Goal: Book appointment/travel/reservation

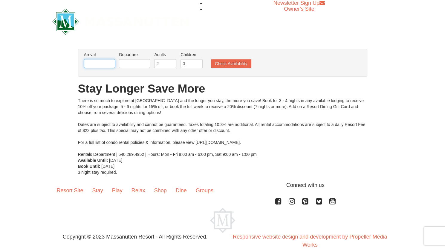
click at [102, 63] on input "text" at bounding box center [99, 63] width 31 height 9
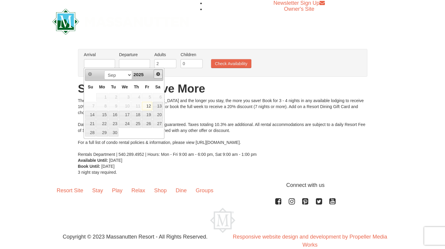
click at [157, 72] on span "Next" at bounding box center [158, 74] width 5 height 5
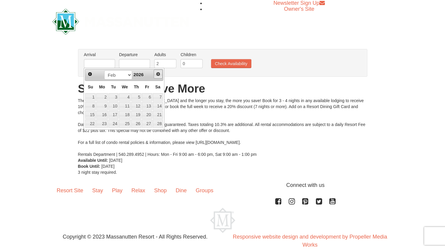
click at [157, 72] on span "Next" at bounding box center [158, 74] width 5 height 5
click at [103, 122] on link "22" at bounding box center [101, 124] width 11 height 8
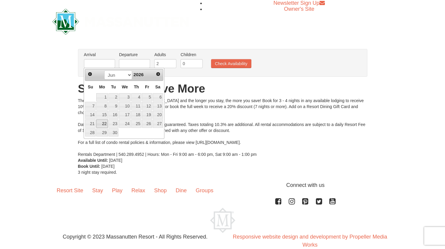
type input "06/22/2026"
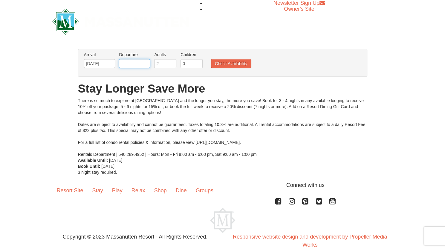
click at [143, 65] on input "text" at bounding box center [134, 63] width 31 height 9
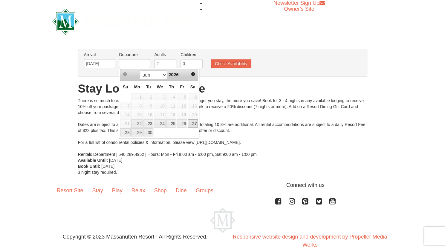
click at [195, 121] on link "27" at bounding box center [193, 124] width 10 height 8
type input "06/27/2026"
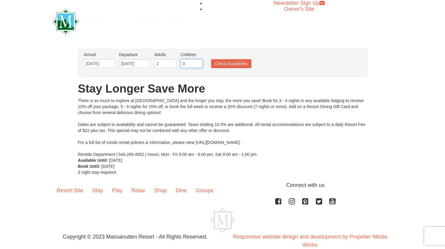
click at [193, 63] on input "0" at bounding box center [191, 63] width 22 height 9
type input "2"
click at [236, 65] on button "Check Availability" at bounding box center [231, 63] width 40 height 9
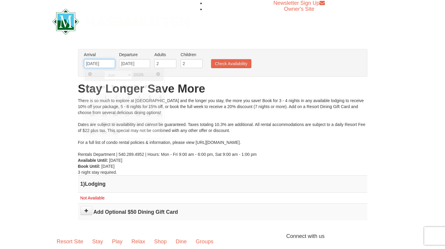
click at [113, 64] on input "[DATE]" at bounding box center [99, 63] width 31 height 9
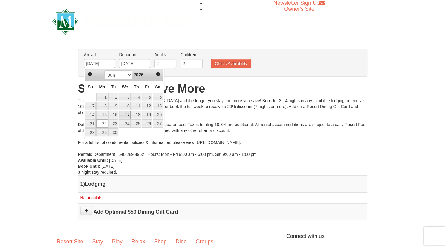
click at [128, 113] on link "17" at bounding box center [125, 115] width 12 height 8
type input "06/17/2026"
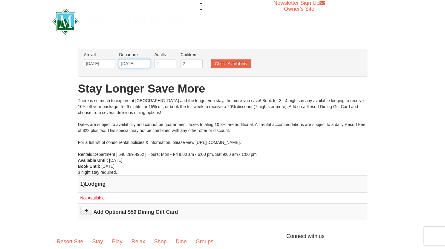
click at [146, 66] on input "[DATE]" at bounding box center [134, 63] width 31 height 9
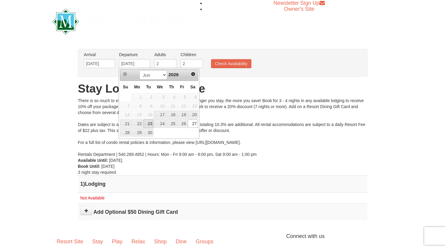
click at [150, 120] on link "23" at bounding box center [148, 124] width 10 height 8
type input "06/23/2026"
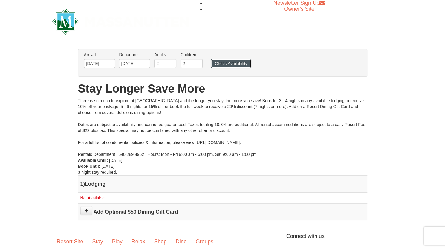
click at [230, 62] on button "Check Availability" at bounding box center [231, 63] width 40 height 9
click at [145, 62] on input "06/23/2026" at bounding box center [134, 63] width 31 height 9
click at [111, 63] on input "06/17/2026" at bounding box center [99, 63] width 31 height 9
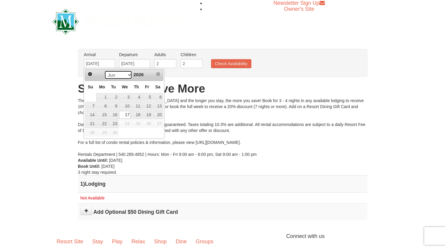
click at [128, 76] on select "Jan Feb Mar Apr May Jun" at bounding box center [118, 75] width 28 height 9
click at [104, 71] on select "Jan Feb Mar Apr May Jun" at bounding box center [118, 75] width 28 height 9
click at [91, 73] on span "Prev" at bounding box center [90, 74] width 5 height 5
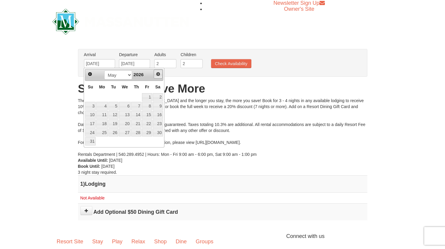
click at [158, 75] on span "Next" at bounding box center [158, 74] width 5 height 5
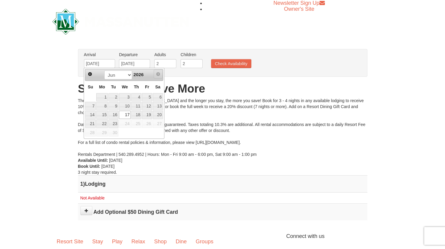
click at [158, 75] on span "Next" at bounding box center [158, 74] width 5 height 5
click at [112, 63] on input "06/17/2026" at bounding box center [99, 63] width 31 height 9
click at [109, 64] on input "06/17/2026" at bounding box center [99, 63] width 31 height 9
click at [104, 105] on link "8" at bounding box center [101, 106] width 11 height 8
type input "06/08/2026"
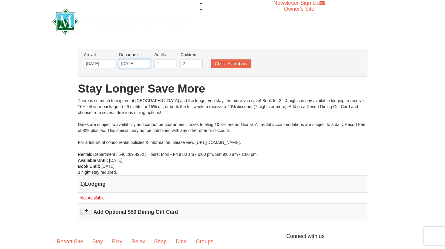
click at [145, 63] on input "06/23/2026" at bounding box center [134, 63] width 31 height 9
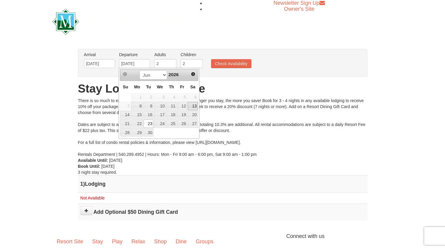
click at [191, 105] on link "13" at bounding box center [193, 106] width 10 height 8
type input "06/13/2026"
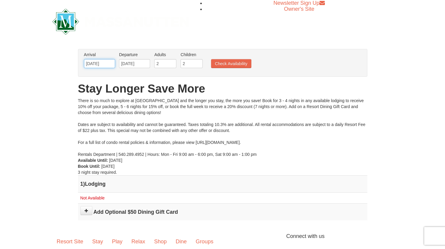
click at [113, 63] on input "06/08/2026" at bounding box center [99, 63] width 31 height 9
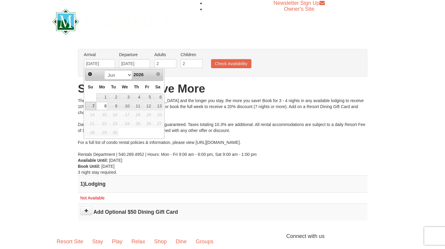
click at [93, 104] on link "7" at bounding box center [90, 106] width 10 height 8
type input "06/07/2026"
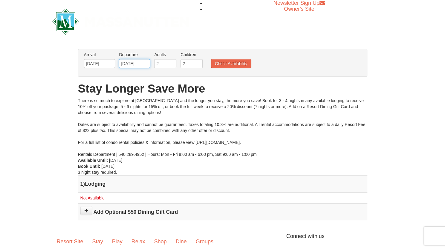
click at [146, 62] on input "06/13/2026" at bounding box center [134, 63] width 31 height 9
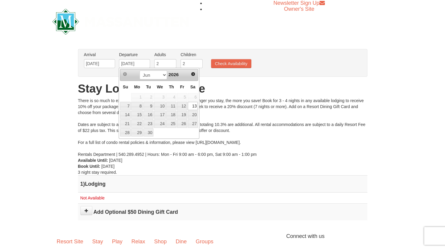
click at [195, 104] on link "13" at bounding box center [193, 106] width 10 height 8
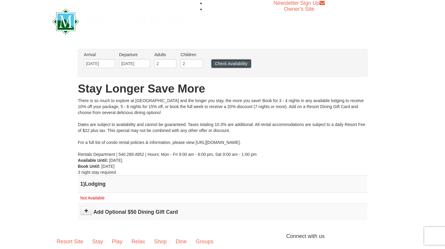
click at [227, 64] on button "Check Availability" at bounding box center [231, 63] width 40 height 9
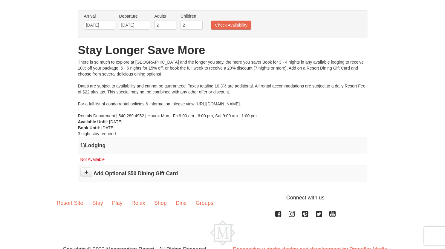
scroll to position [62, 0]
